Goal: Information Seeking & Learning: Learn about a topic

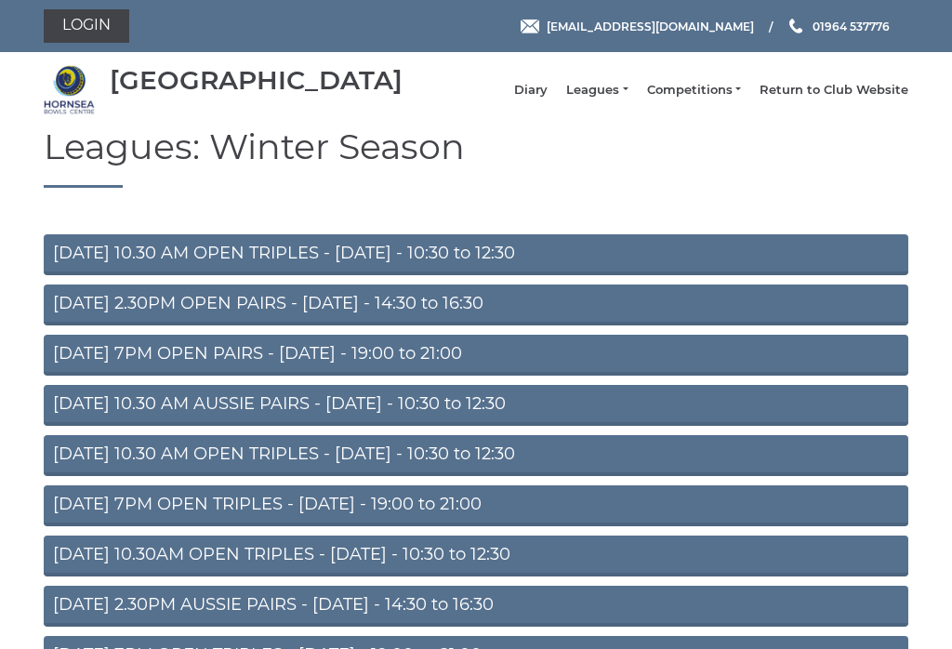
click at [71, 318] on link "MONDAY 2.30PM OPEN PAIRS - Monday - 14:30 to 16:30" at bounding box center [476, 304] width 865 height 41
click at [613, 99] on link "Leagues" at bounding box center [596, 90] width 61 height 17
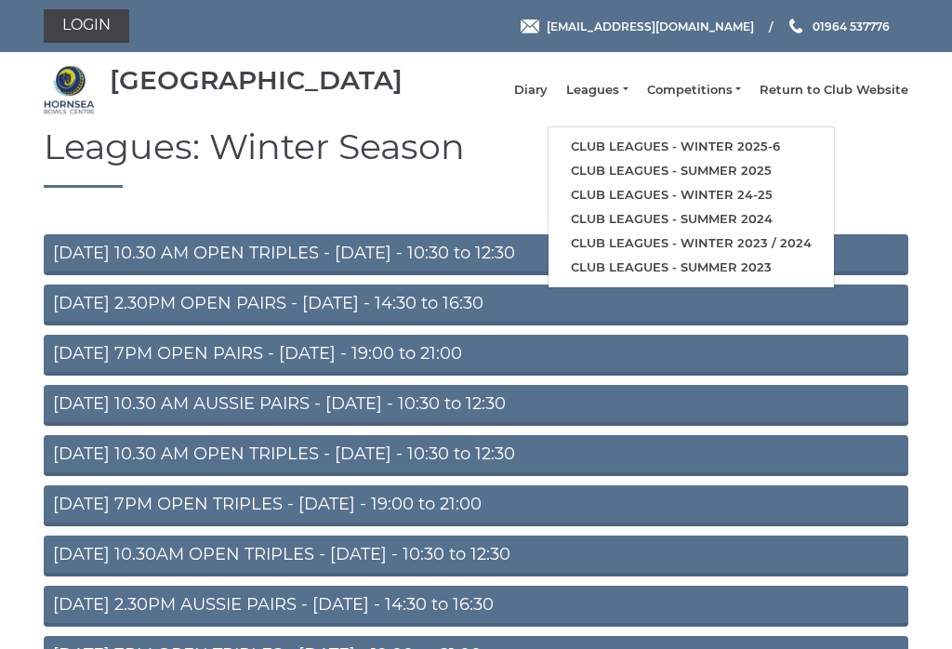
click at [764, 152] on link "Club leagues - Winter 2025-6" at bounding box center [691, 147] width 285 height 24
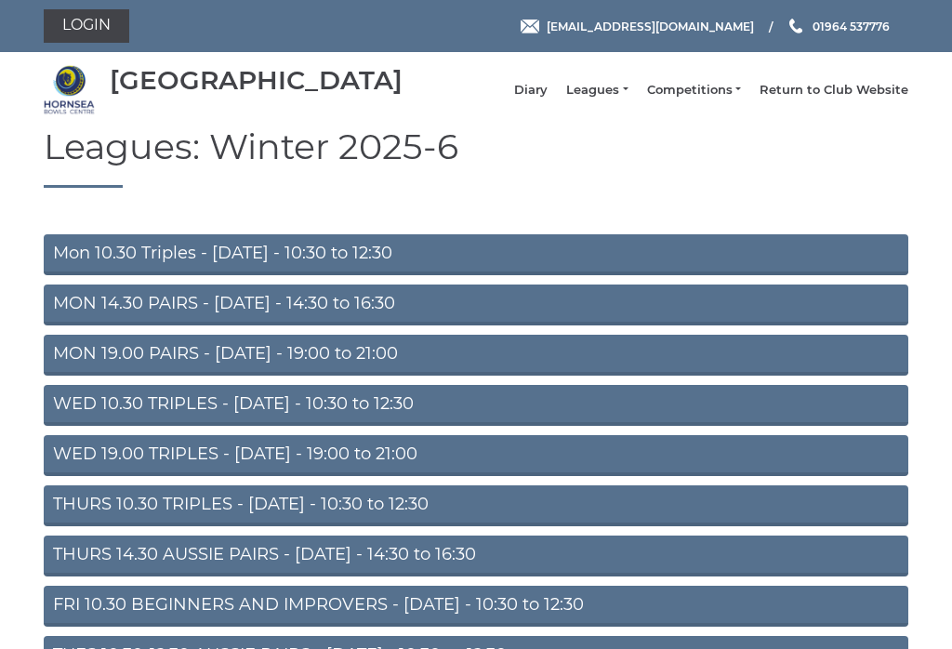
click at [67, 316] on link "MON 14.30 PAIRS - [DATE] - 14:30 to 16:30" at bounding box center [476, 304] width 865 height 41
click at [63, 420] on link "WED 10.30 TRIPLES - [DATE] - 10:30 to 12:30" at bounding box center [476, 405] width 865 height 41
click at [72, 470] on link "WED 19.00 TRIPLES - Wednesday - 19:00 to 21:00" at bounding box center [476, 455] width 865 height 41
click at [70, 518] on link "THURS 10.30 TRIPLES - [DATE] - 10:30 to 12:30" at bounding box center [476, 505] width 865 height 41
